Goal: Information Seeking & Learning: Understand process/instructions

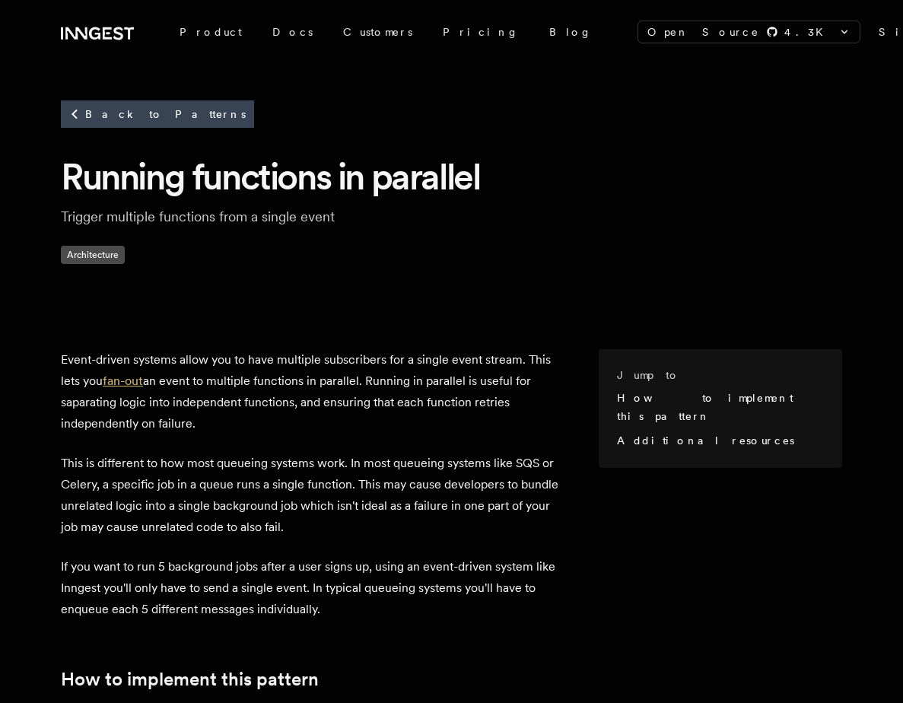
click at [143, 374] on link "fan-out" at bounding box center [123, 381] width 40 height 14
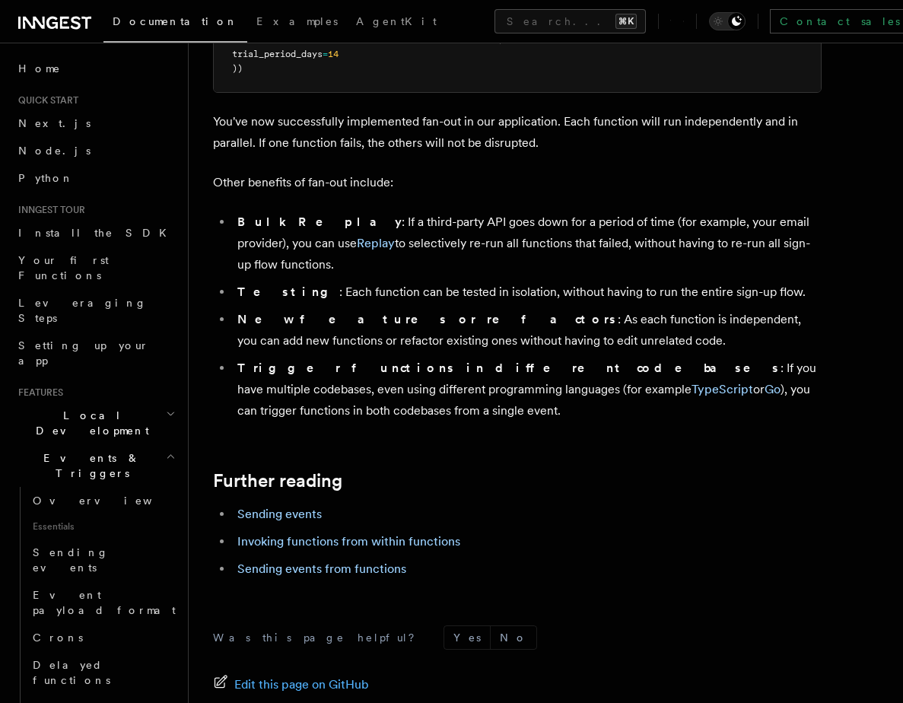
scroll to position [2094, 0]
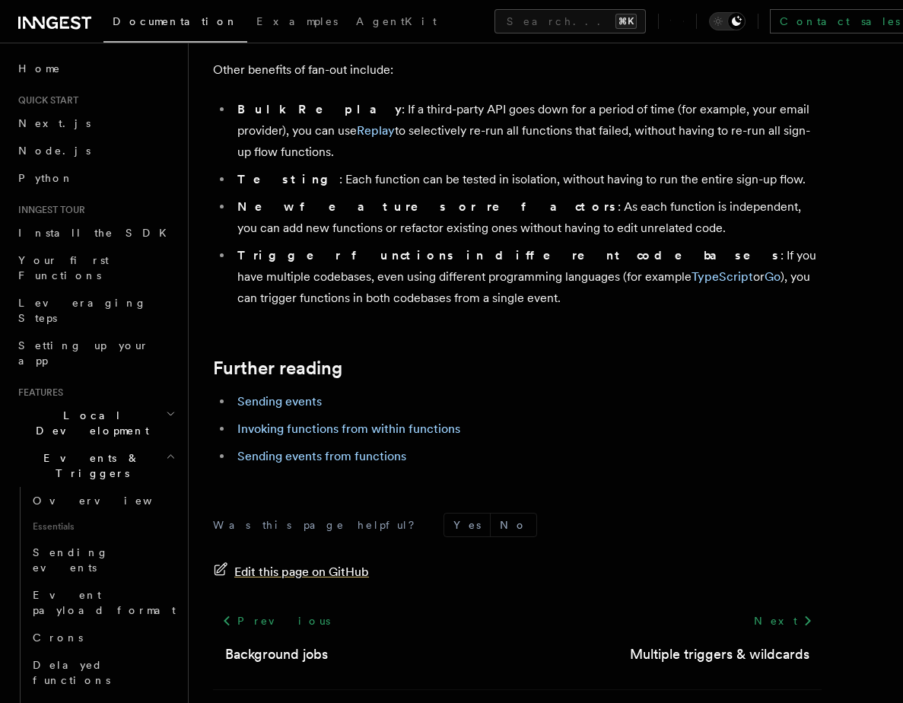
click at [265, 561] on span "Edit this page on GitHub" at bounding box center [301, 571] width 135 height 21
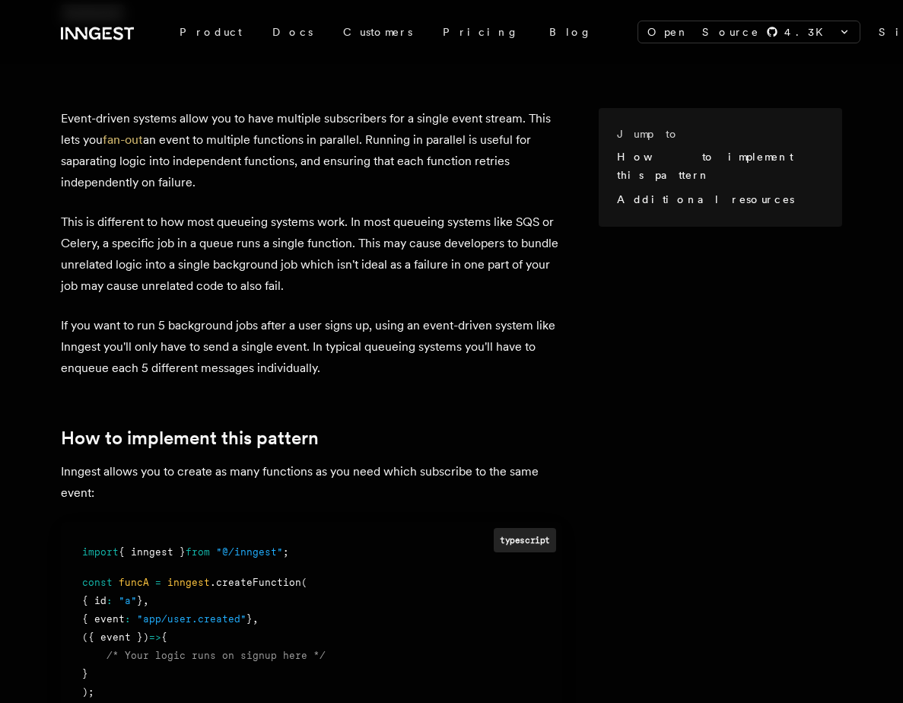
scroll to position [254, 0]
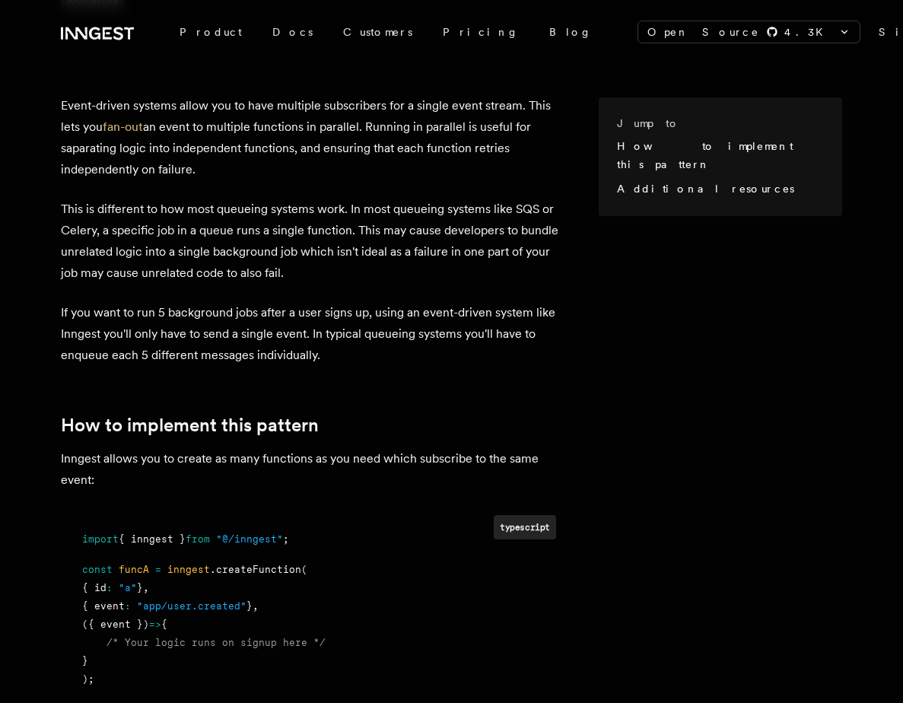
click at [96, 415] on h2 "How to implement this pattern" at bounding box center [311, 425] width 501 height 21
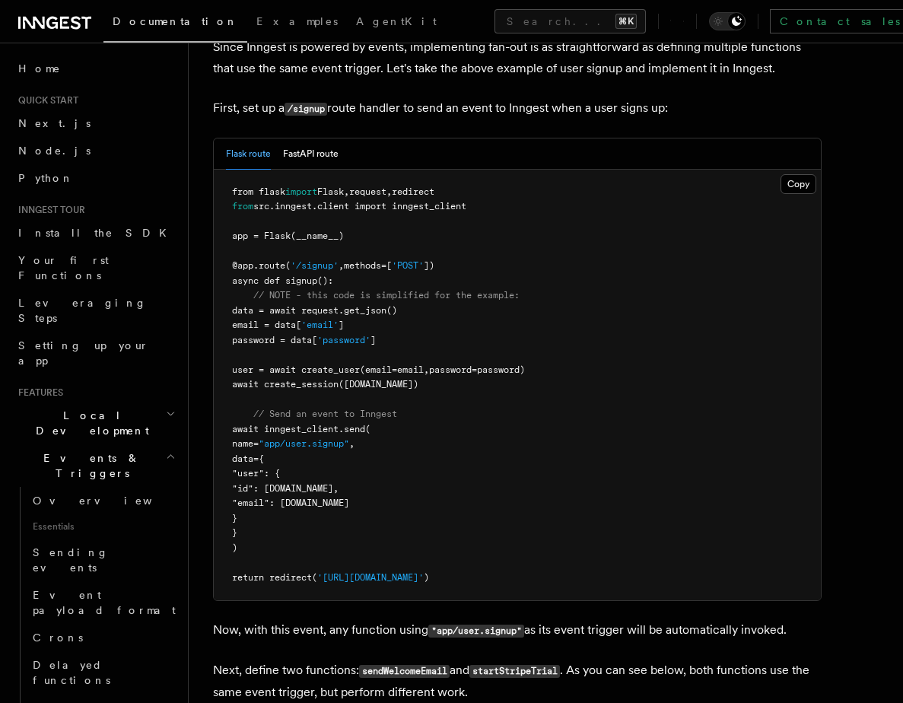
scroll to position [890, 0]
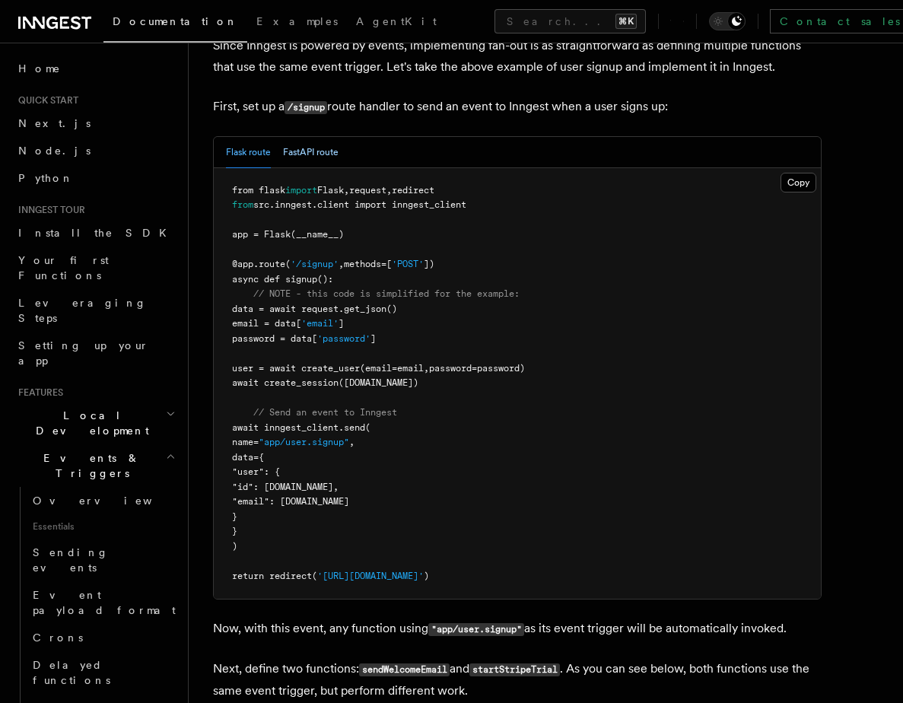
click at [308, 137] on button "FastAPI route" at bounding box center [311, 152] width 56 height 31
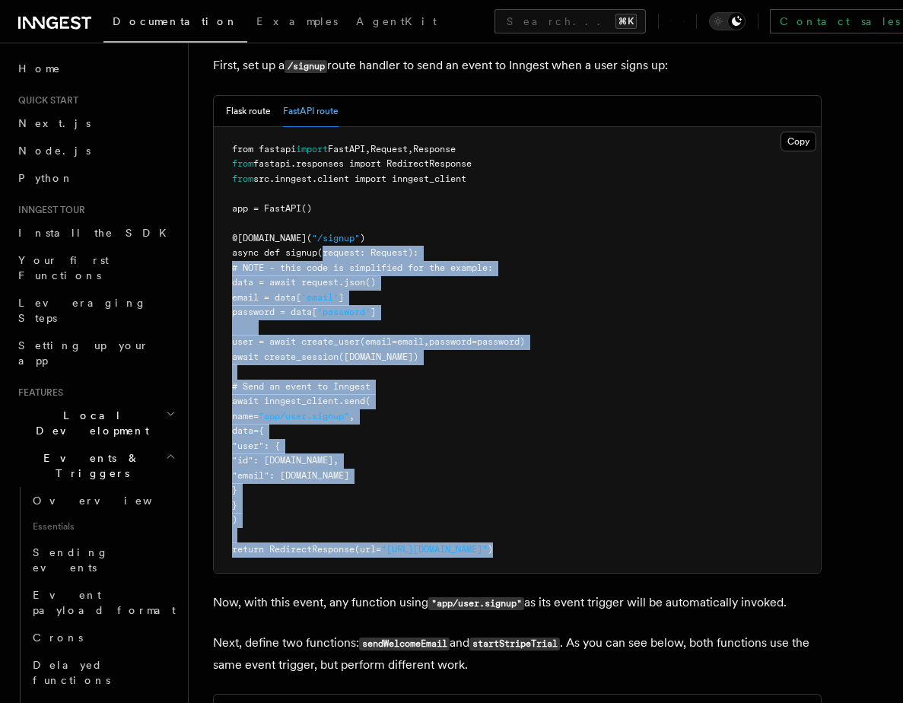
scroll to position [927, 0]
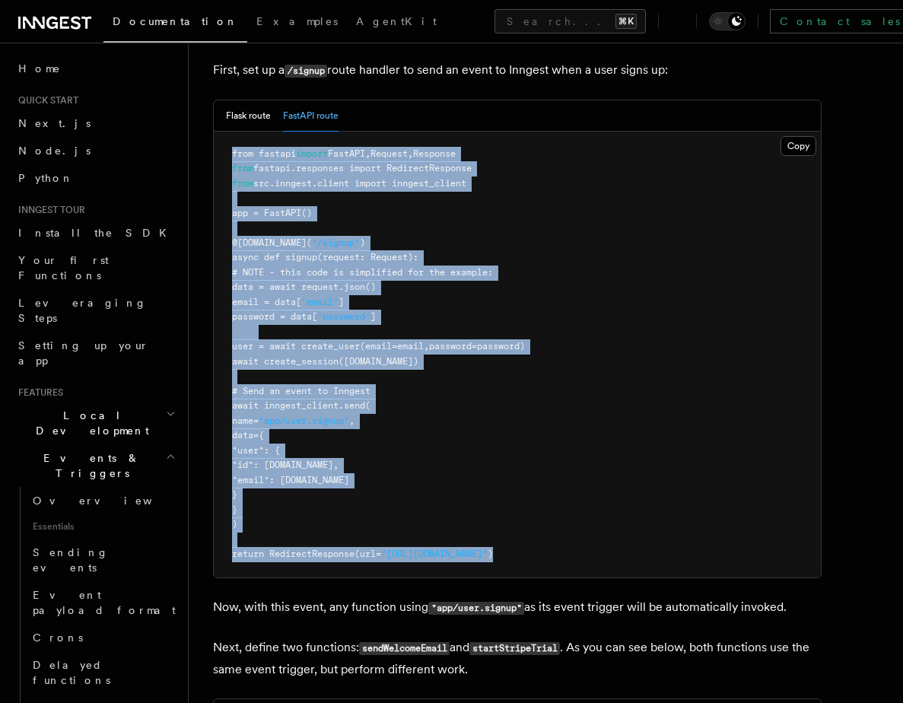
drag, startPoint x: 523, startPoint y: 367, endPoint x: 222, endPoint y: 135, distance: 380.2
click at [222, 135] on pre "from fastapi import FastAPI , Request , Response from fastapi.responses import …" at bounding box center [517, 355] width 607 height 446
copy code "from fastapi import FastAPI , Request , Response from fastapi.responses import …"
click at [455, 299] on pre "from fastapi import FastAPI , Request , Response from fastapi.responses import …" at bounding box center [517, 355] width 607 height 446
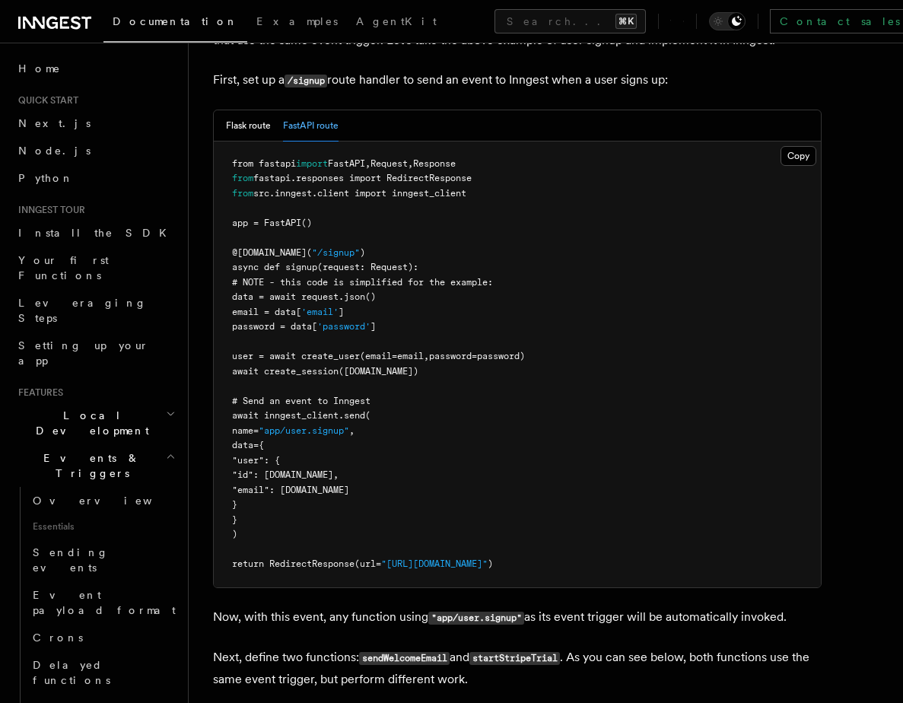
scroll to position [918, 0]
click at [205, 307] on div "Features Events & Triggers Fan-out (one-to-many) The fan-out pattern enables yo…" at bounding box center [546, 519] width 714 height 2874
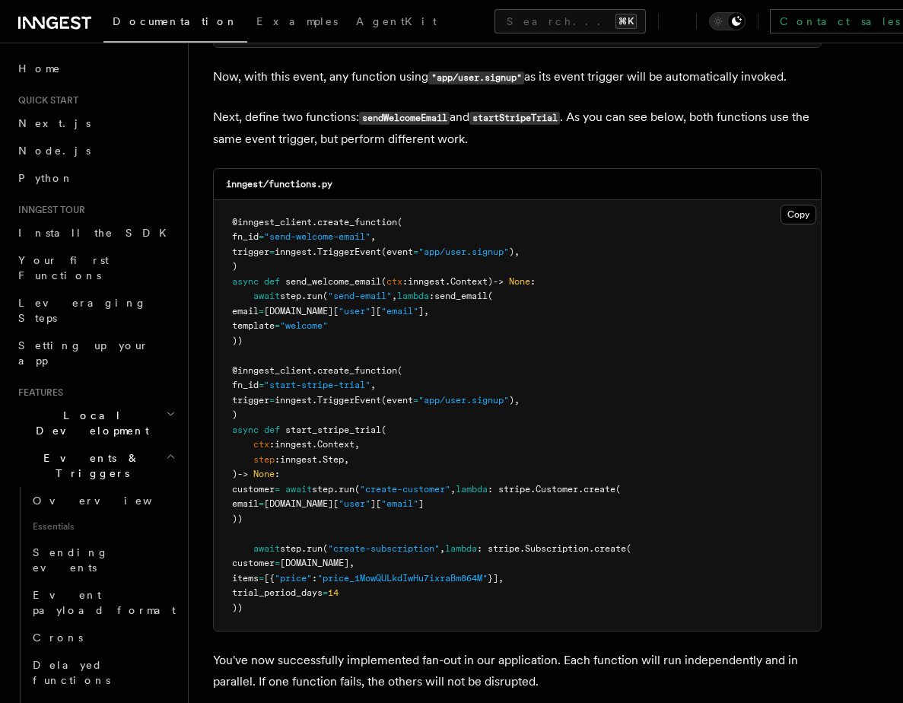
scroll to position [1456, 0]
click at [285, 511] on pre "@inngest_client . create_function ( fn_id = "send-welcome-email" , trigger = in…" at bounding box center [517, 416] width 607 height 431
drag, startPoint x: 275, startPoint y: 593, endPoint x: 227, endPoint y: 201, distance: 394.6
click at [227, 201] on pre "@inngest_client . create_function ( fn_id = "send-welcome-email" , trigger = in…" at bounding box center [517, 416] width 607 height 431
copy code "@inngest_client . create_function ( fn_id = "send-welcome-email" , trigger = in…"
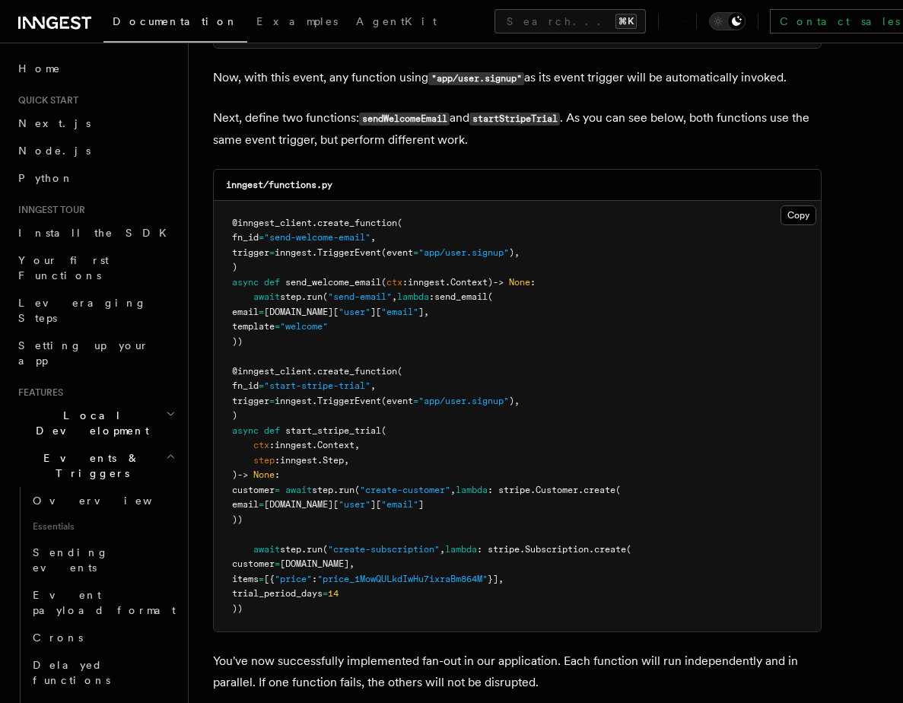
click at [321, 401] on pre "@inngest_client . create_function ( fn_id = "send-welcome-email" , trigger = in…" at bounding box center [517, 416] width 607 height 431
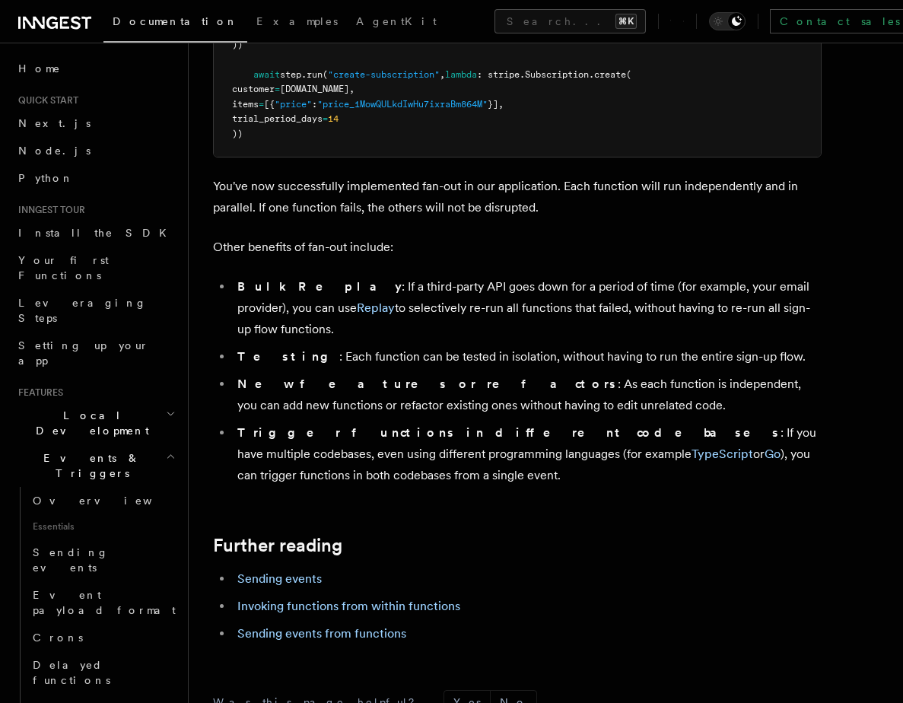
scroll to position [1960, 0]
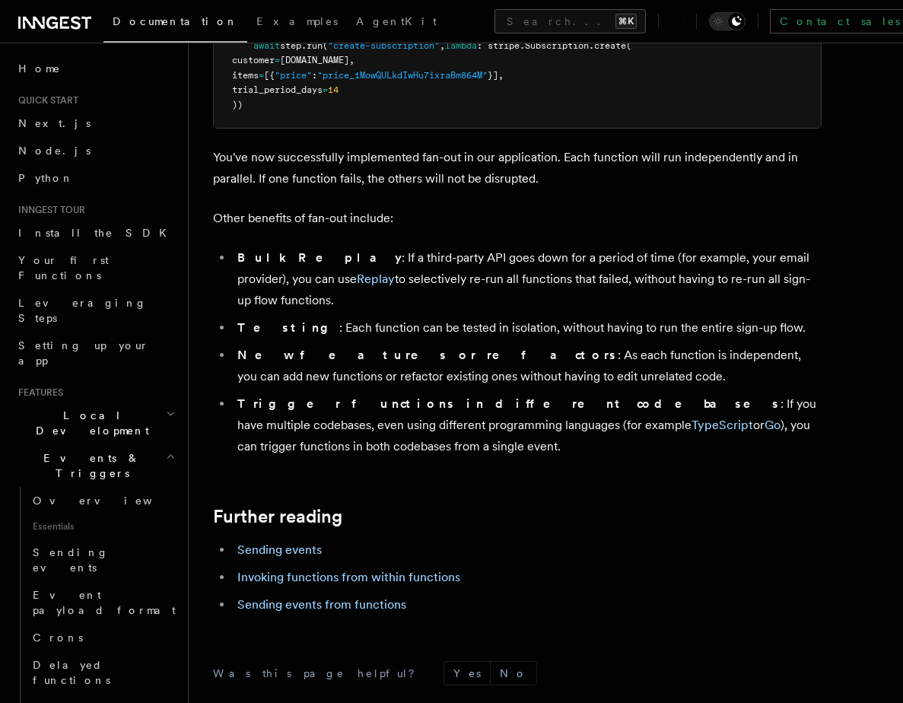
click at [399, 317] on li "Testing : Each function can be tested in isolation, without having to run the e…" at bounding box center [527, 327] width 589 height 21
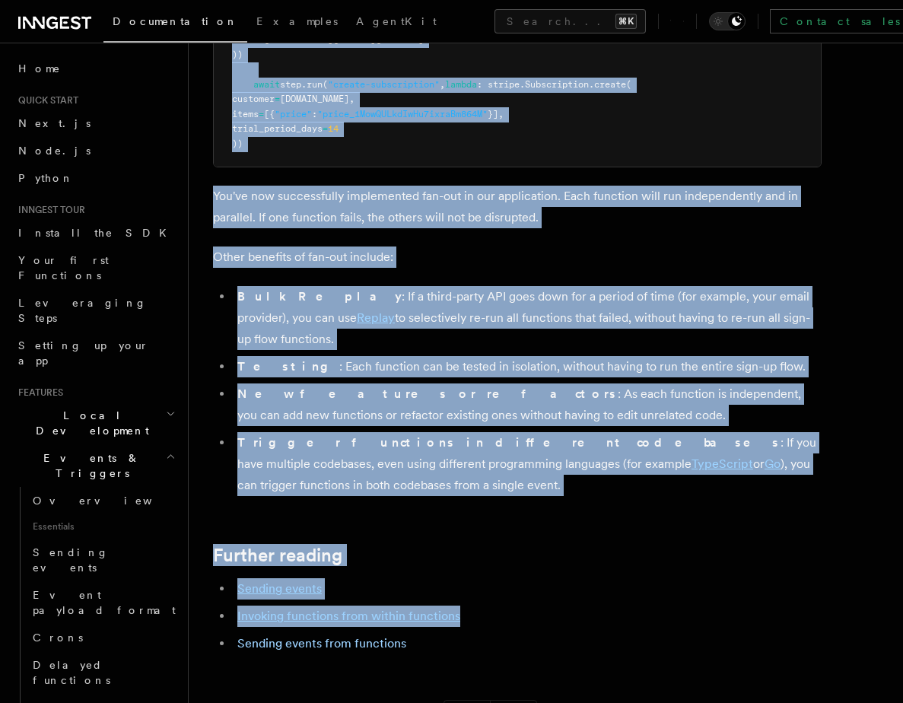
scroll to position [1924, 0]
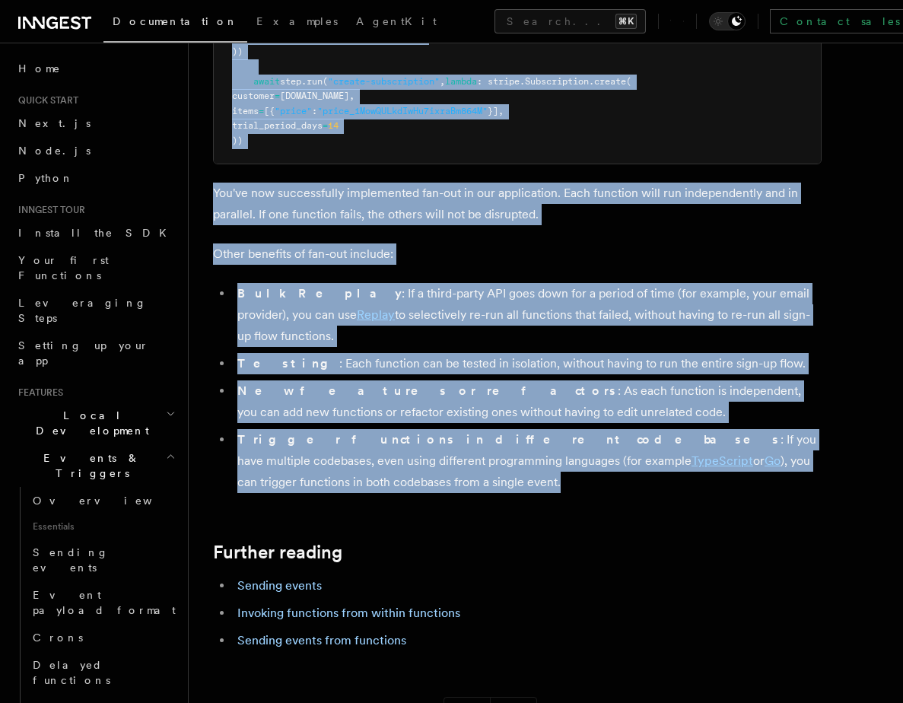
drag, startPoint x: 216, startPoint y: 412, endPoint x: 810, endPoint y: 421, distance: 594.3
copy article "Since Inngest is powered by events, implementing fan-out is as straightforward …"
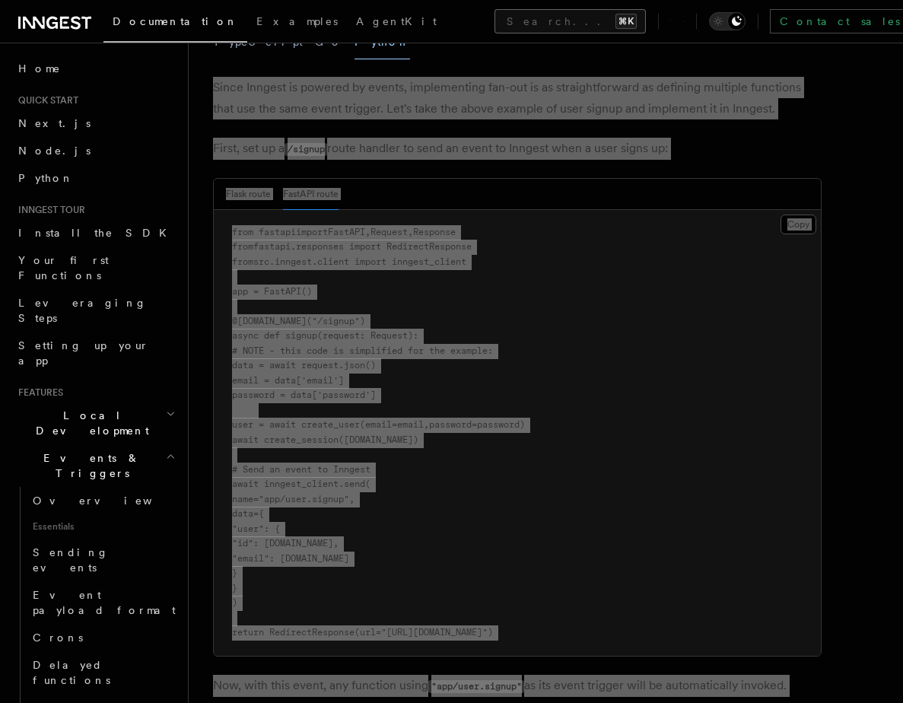
scroll to position [809, 0]
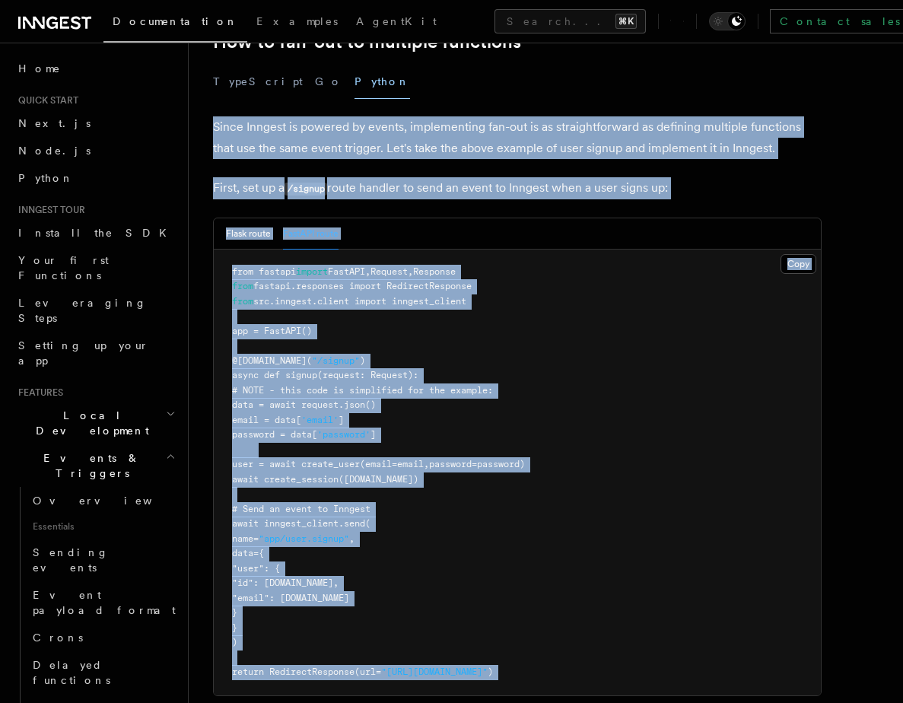
click at [475, 424] on pre "from fastapi import FastAPI , Request , Response from fastapi.responses import …" at bounding box center [517, 473] width 607 height 446
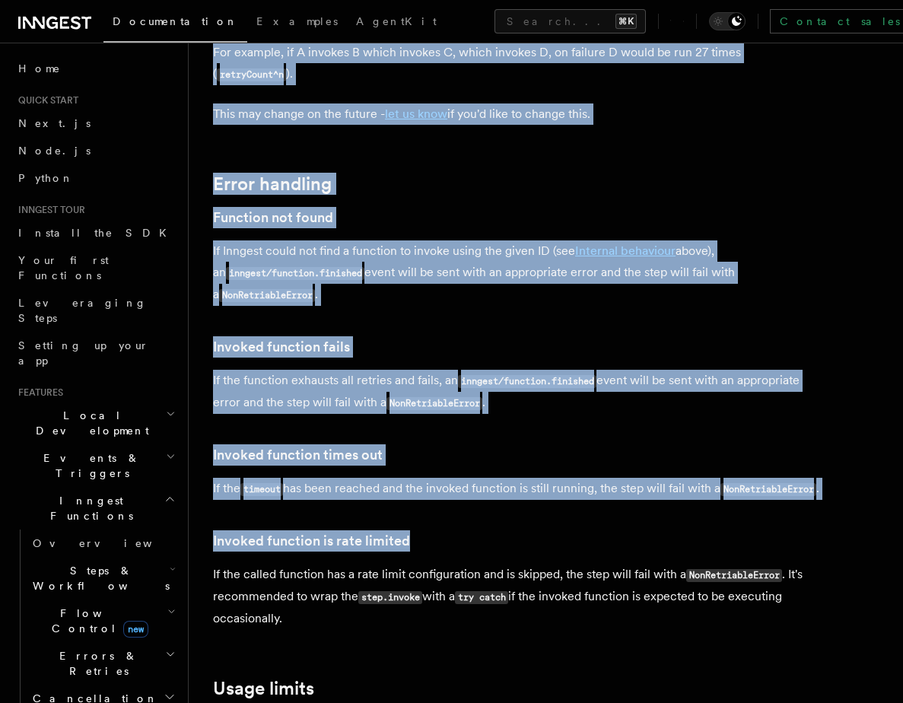
scroll to position [3531, 0]
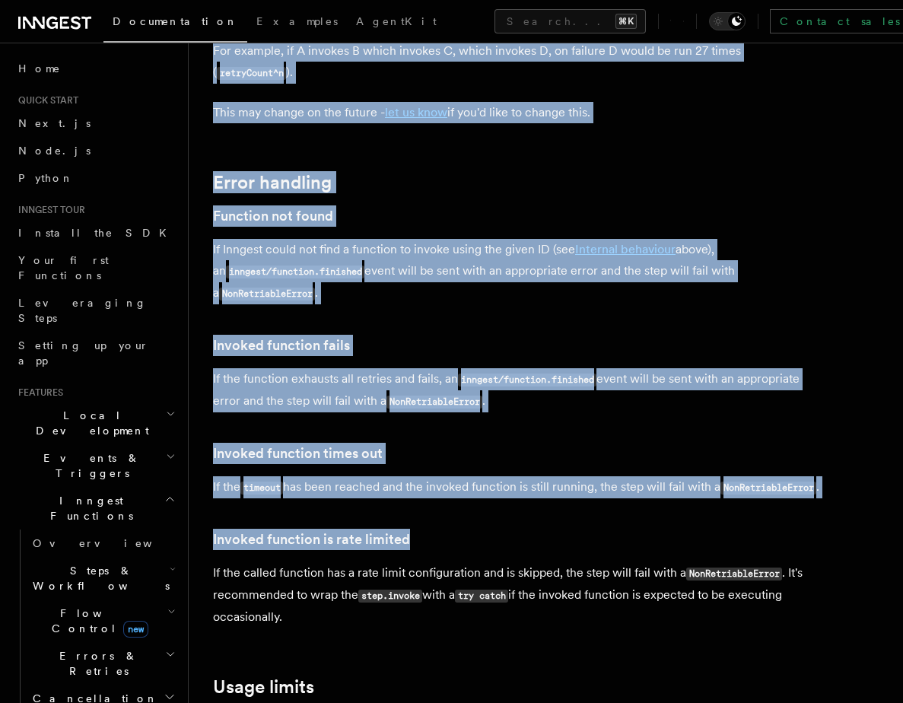
drag, startPoint x: 204, startPoint y: 115, endPoint x: 421, endPoint y: 491, distance: 434.3
copy article "Invoke v3.7.0+ Use step.invoke() to asynchronously call another function and ha…"
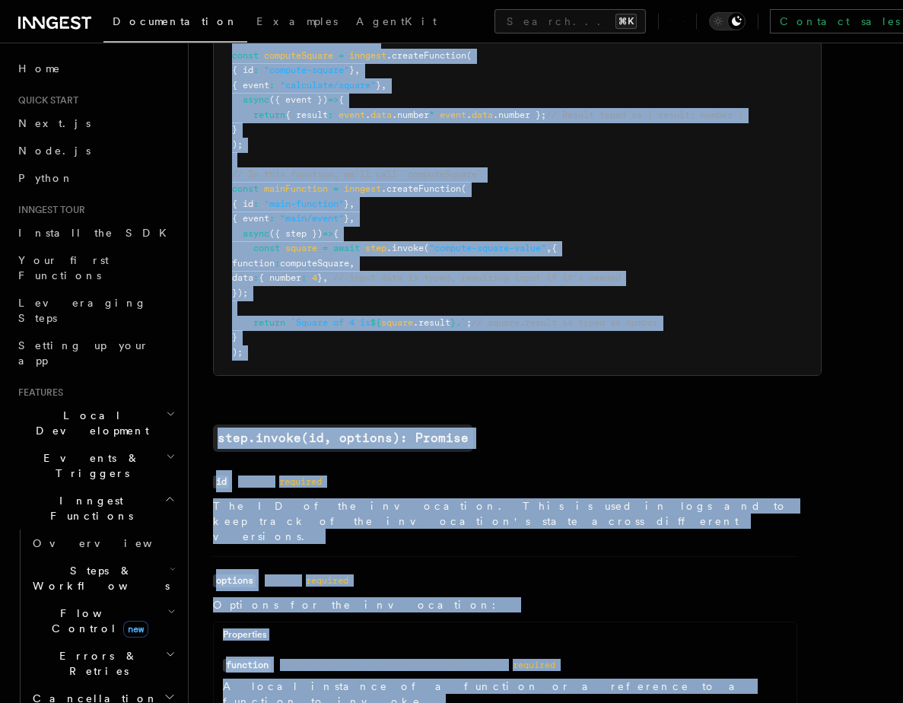
scroll to position [0, 0]
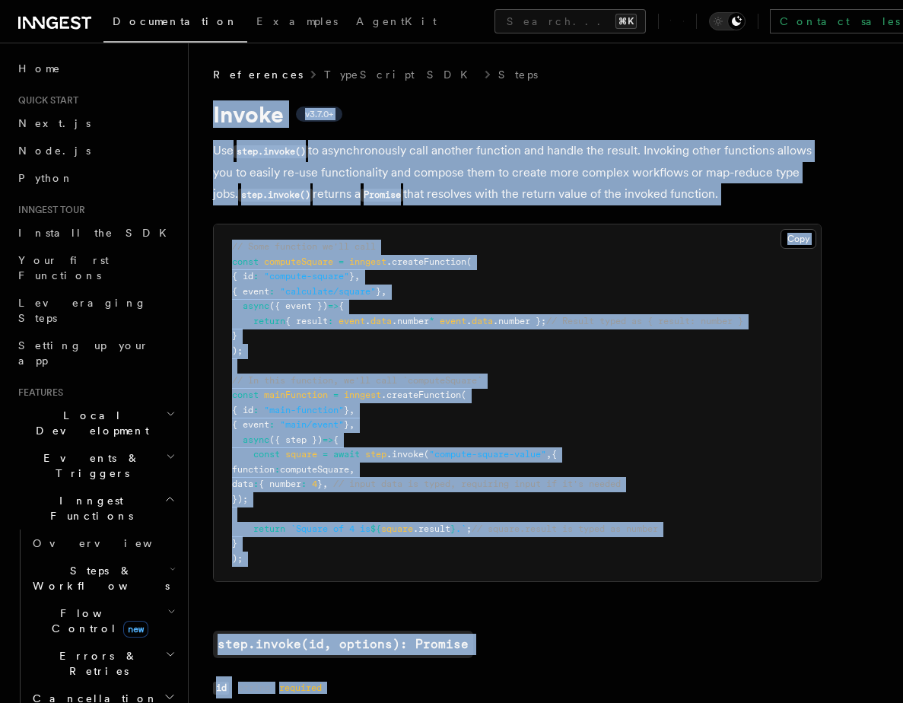
click at [511, 187] on p "Use step.invoke() to asynchronously call another function and handle the result…" at bounding box center [517, 172] width 609 height 65
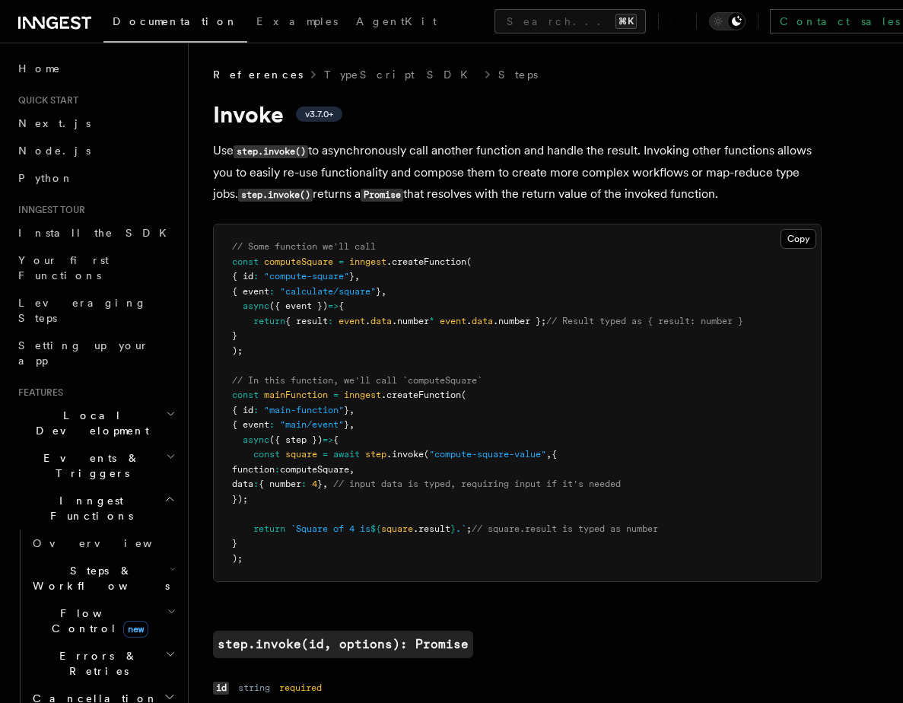
click at [511, 187] on p "Use step.invoke() to asynchronously call another function and handle the result…" at bounding box center [517, 172] width 609 height 65
